Goal: Task Accomplishment & Management: Manage account settings

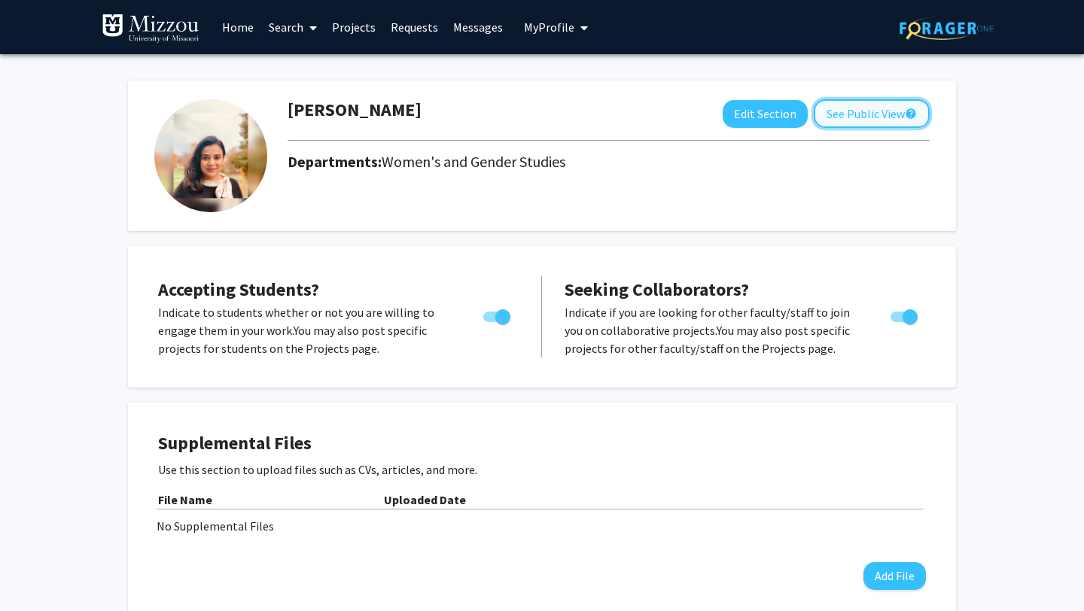
click at [856, 113] on button "See Public View help" at bounding box center [872, 113] width 116 height 29
click at [869, 107] on button "See Public View help" at bounding box center [872, 113] width 116 height 29
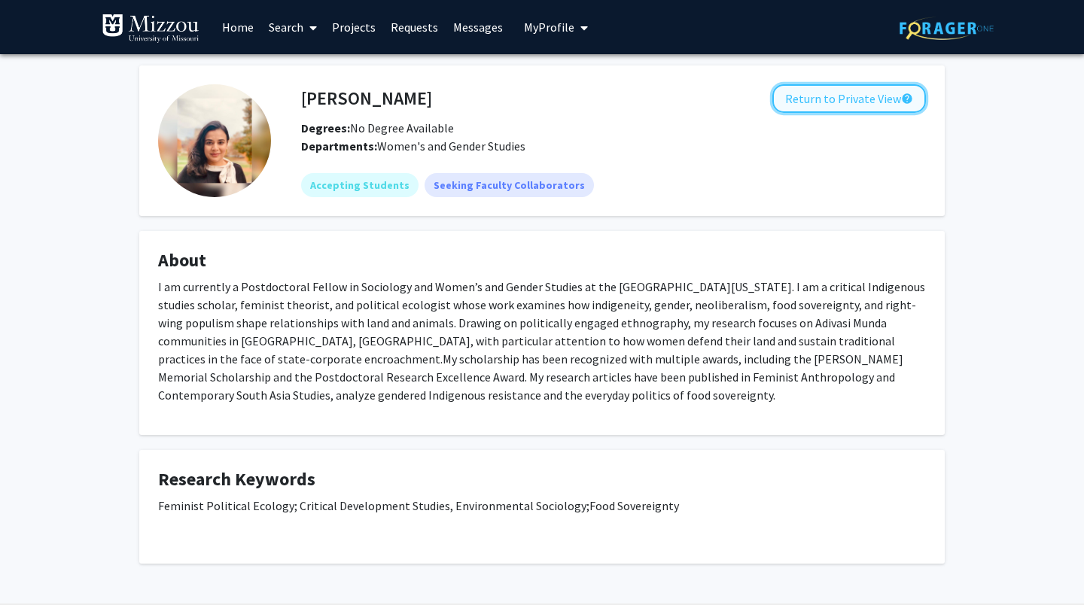
click at [840, 101] on button "Return to Private View help" at bounding box center [849, 98] width 154 height 29
